Goal: Task Accomplishment & Management: Use online tool/utility

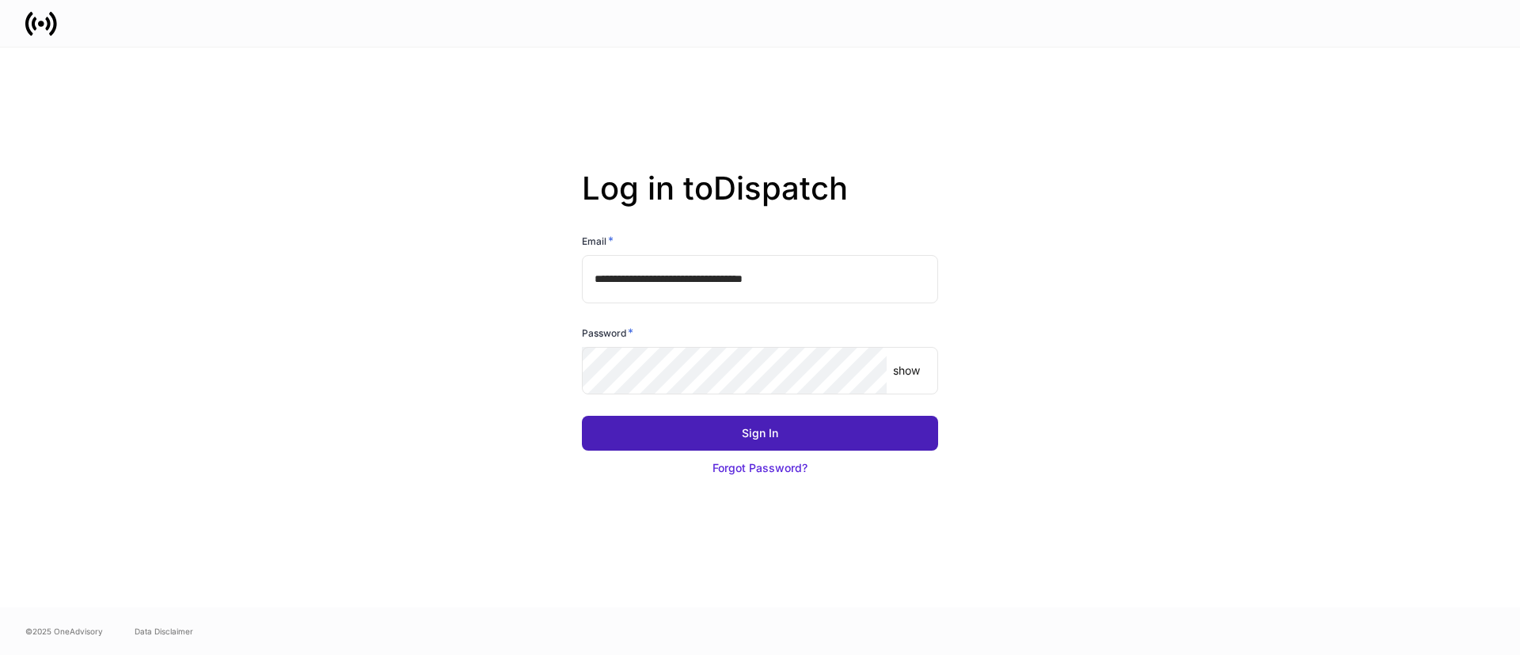
click at [705, 426] on button "Sign In" at bounding box center [760, 433] width 356 height 35
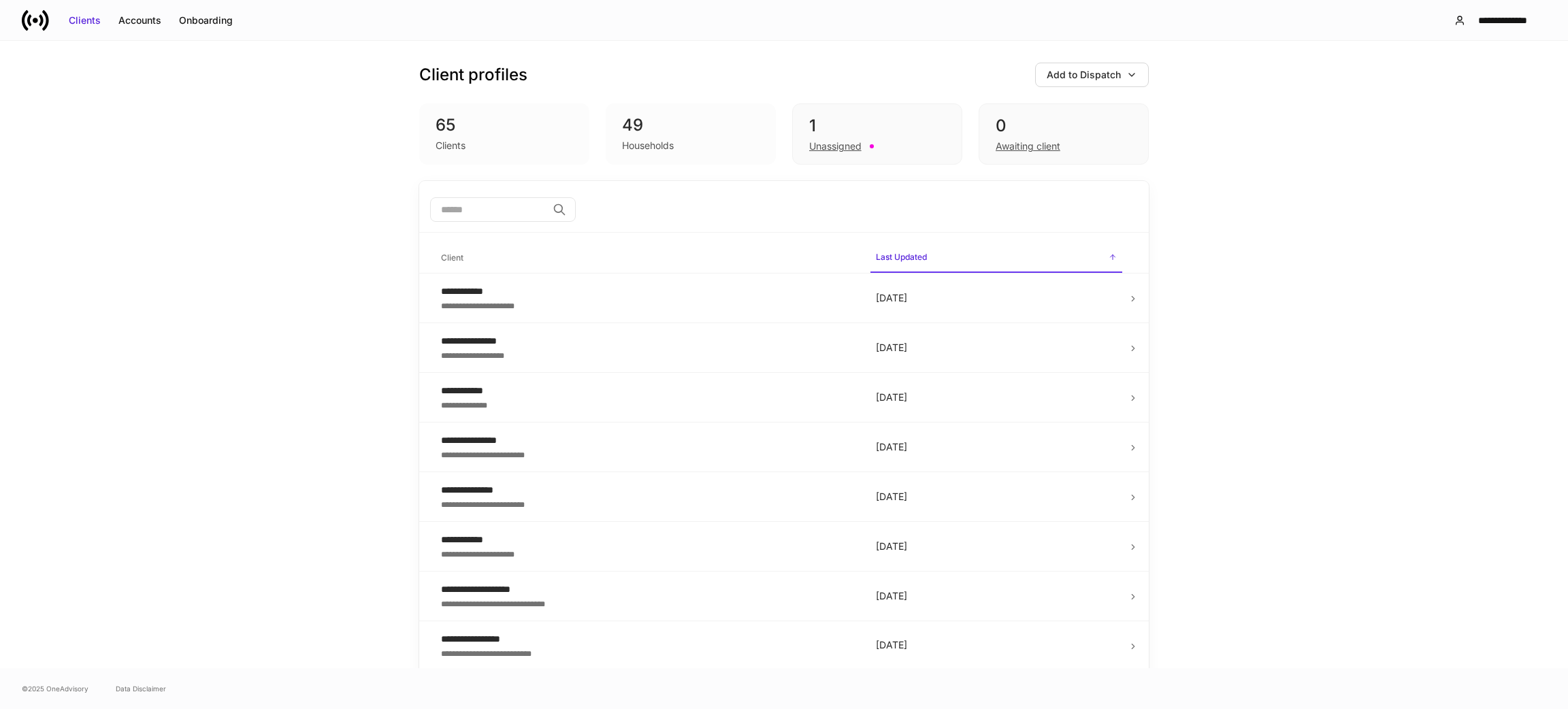
click at [520, 218] on input "search" at bounding box center [488, 210] width 117 height 25
type input "*"
